Goal: Obtain resource: Download file/media

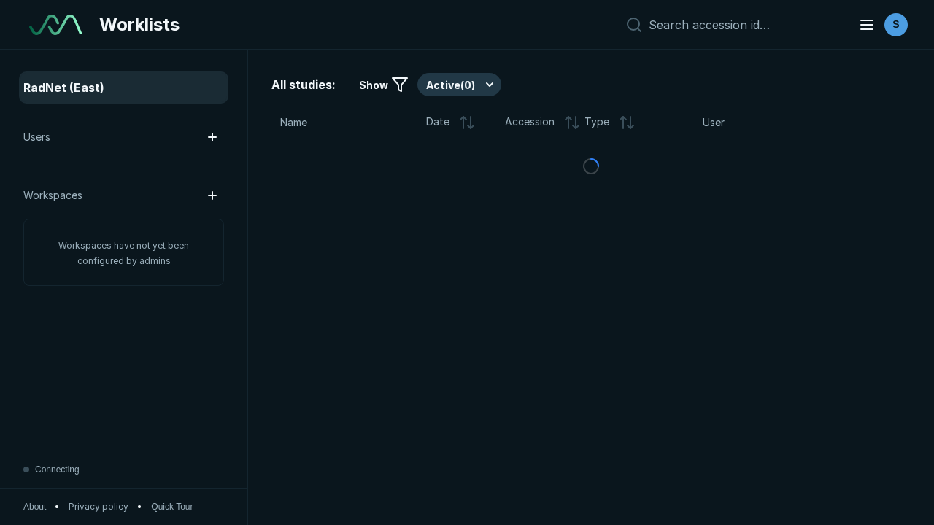
scroll to position [3985, 6079]
